Goal: Information Seeking & Learning: Learn about a topic

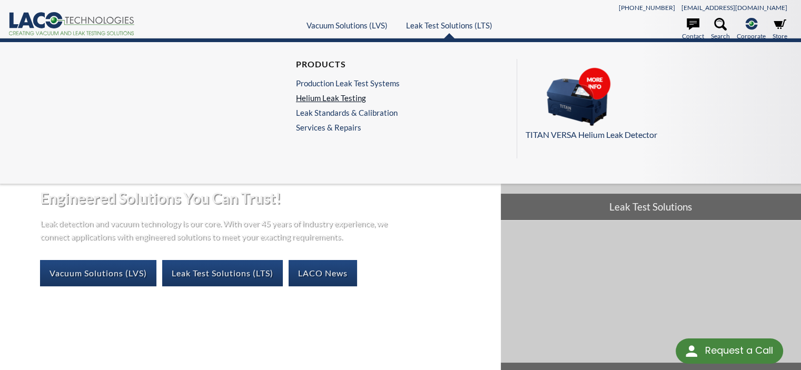
click at [354, 103] on link "Helium Leak Testing" at bounding box center [348, 97] width 104 height 9
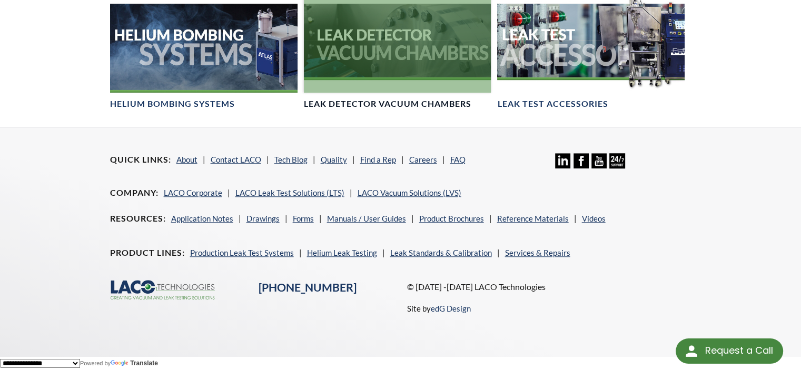
scroll to position [1103, 0]
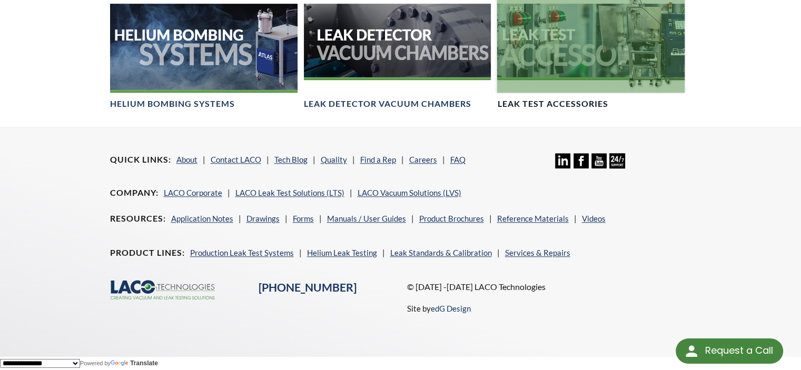
click at [552, 93] on div at bounding box center [591, 40] width 188 height 105
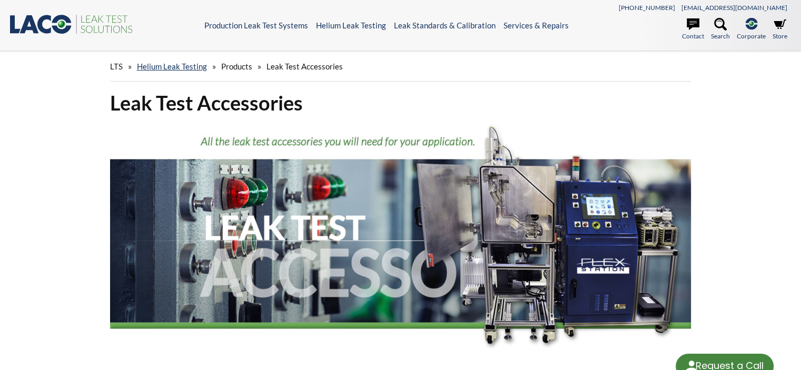
select select "Language Translate Widget"
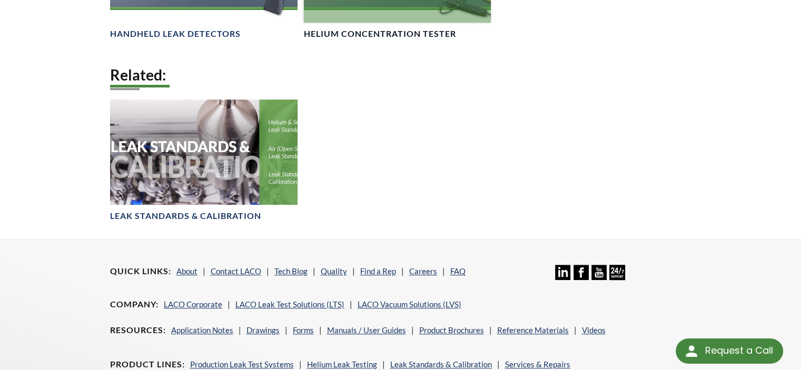
scroll to position [738, 0]
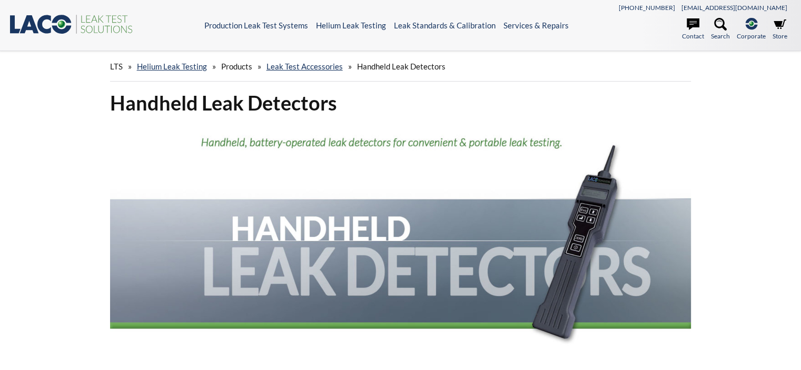
select select "Language Translate Widget"
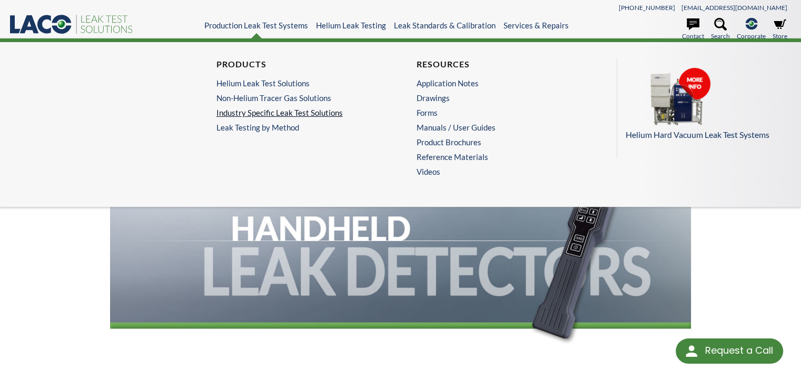
click at [256, 117] on link "Industry Specific Leak Test Solutions" at bounding box center [298, 112] width 163 height 9
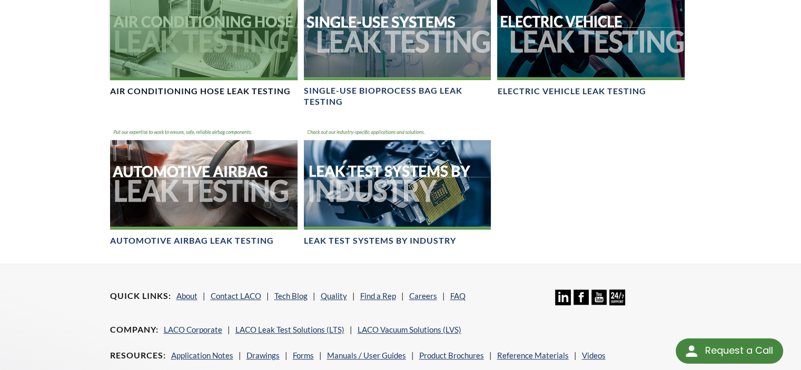
scroll to position [580, 0]
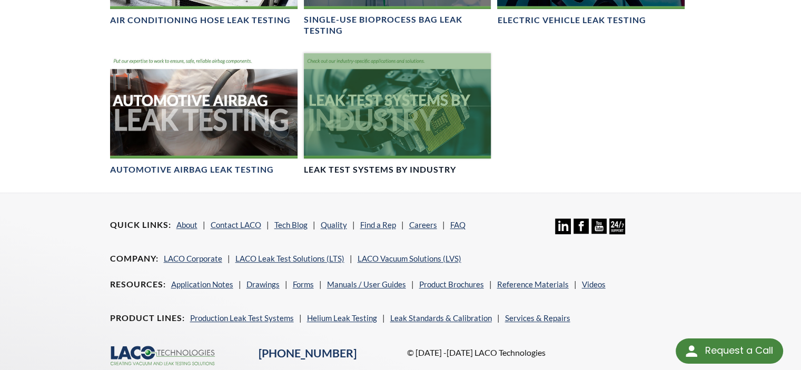
click at [373, 159] on div at bounding box center [398, 105] width 188 height 105
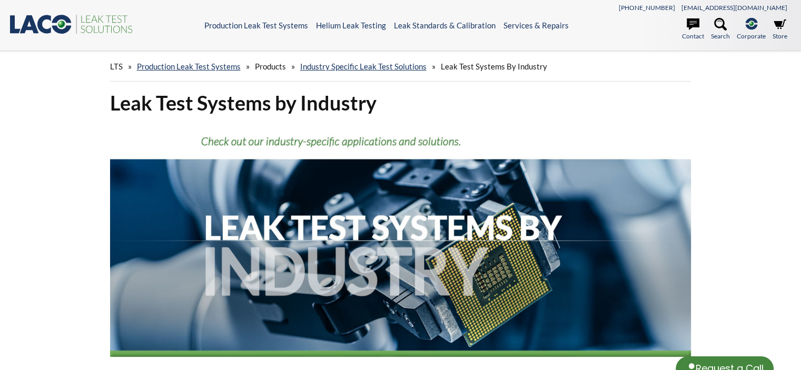
select select "Language Translate Widget"
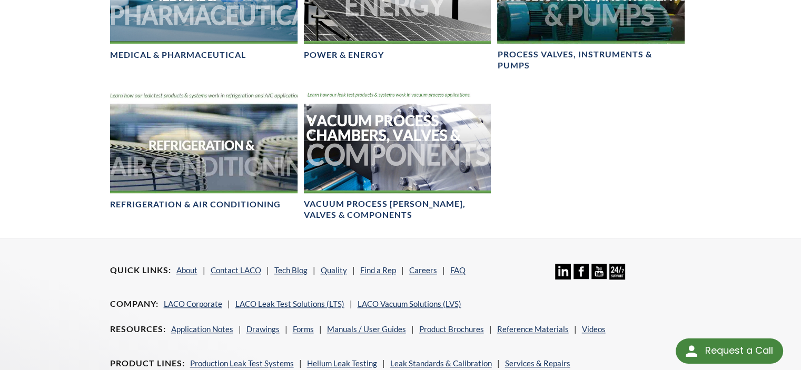
scroll to position [1001, 0]
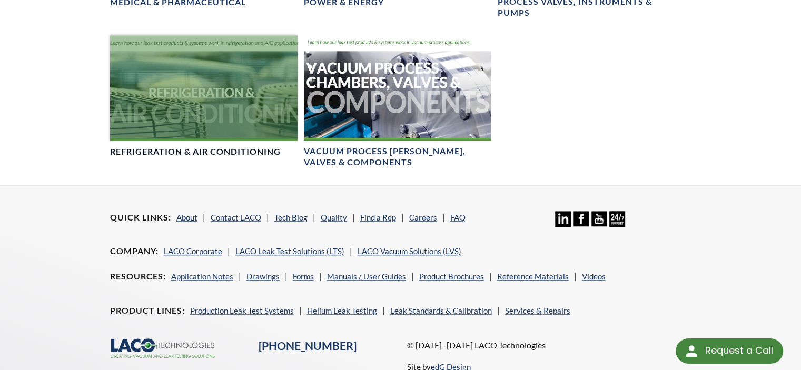
click at [258, 141] on div at bounding box center [204, 87] width 188 height 105
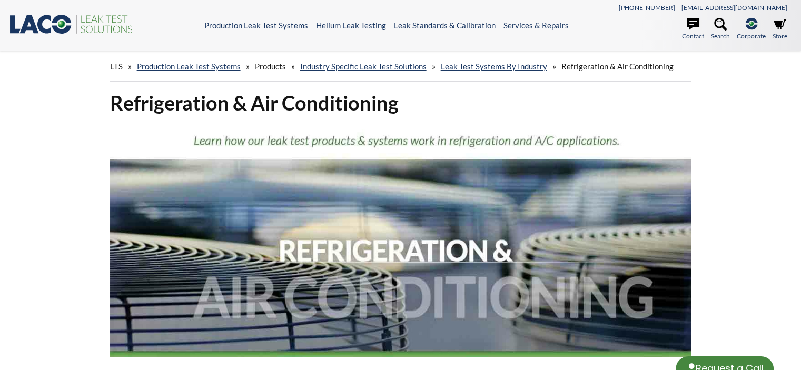
select select "Language Translate Widget"
